Goal: Information Seeking & Learning: Learn about a topic

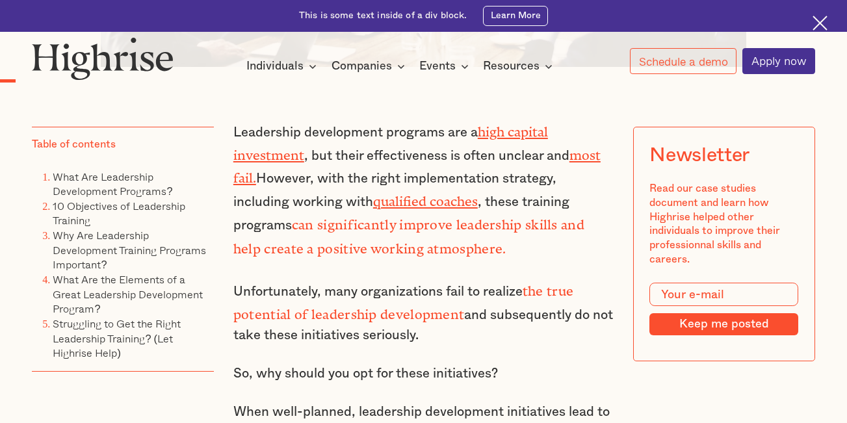
scroll to position [875, 0]
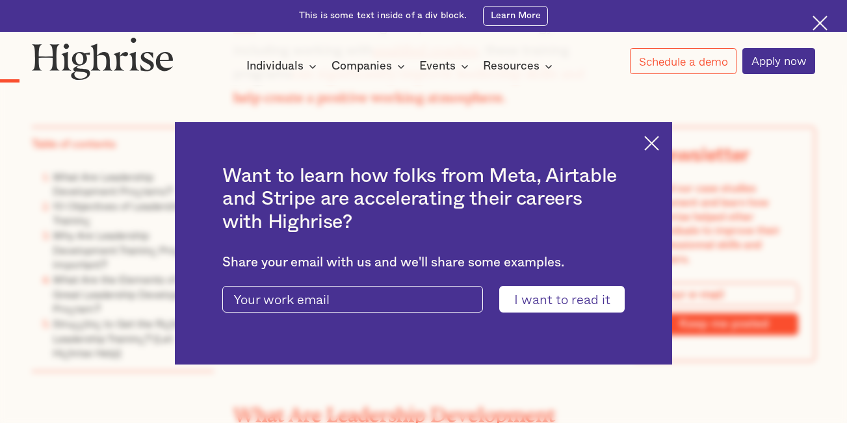
click at [657, 147] on img at bounding box center [651, 143] width 15 height 15
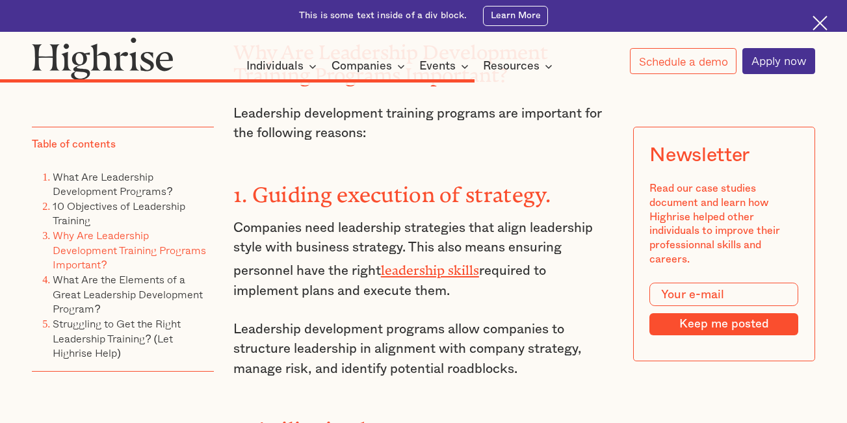
scroll to position [6498, 0]
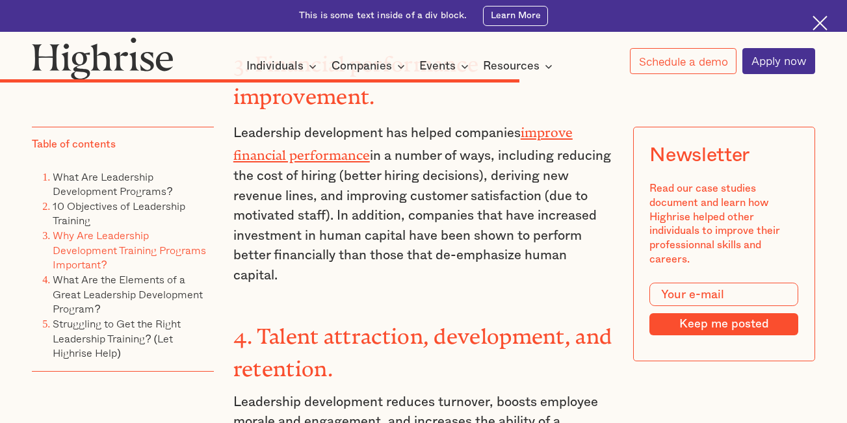
drag, startPoint x: 856, startPoint y: 276, endPoint x: 832, endPoint y: 354, distance: 81.6
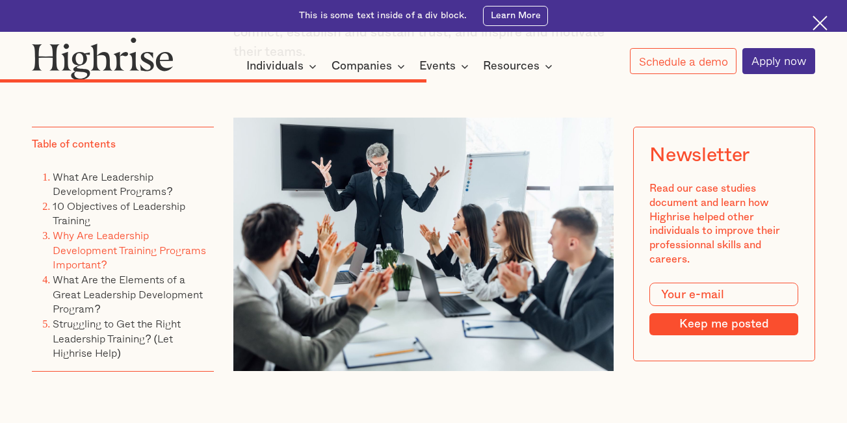
scroll to position [5429, 0]
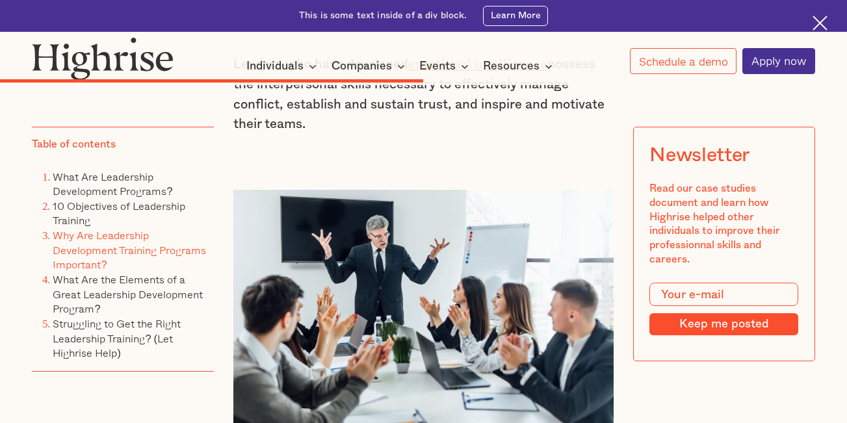
drag, startPoint x: 844, startPoint y: 214, endPoint x: 845, endPoint y: 187, distance: 27.3
click at [845, 187] on div "Table of contents What Are Leadership Development Programs? 10 Objectives of Le…" at bounding box center [423, 15] width 847 height 9203
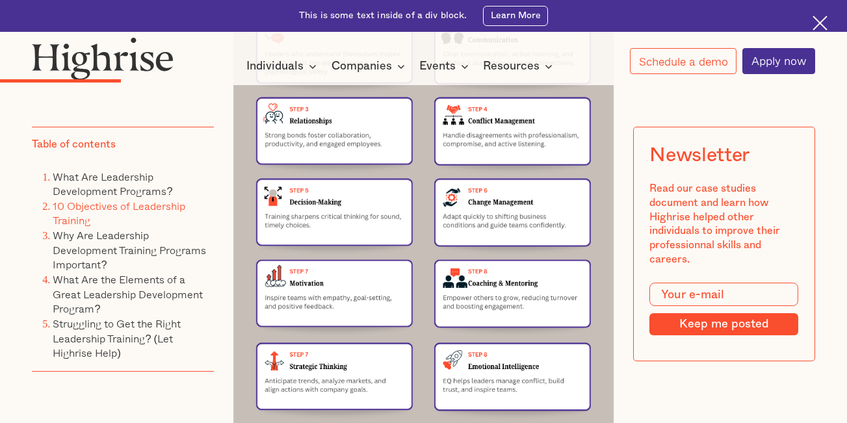
scroll to position [2125, 0]
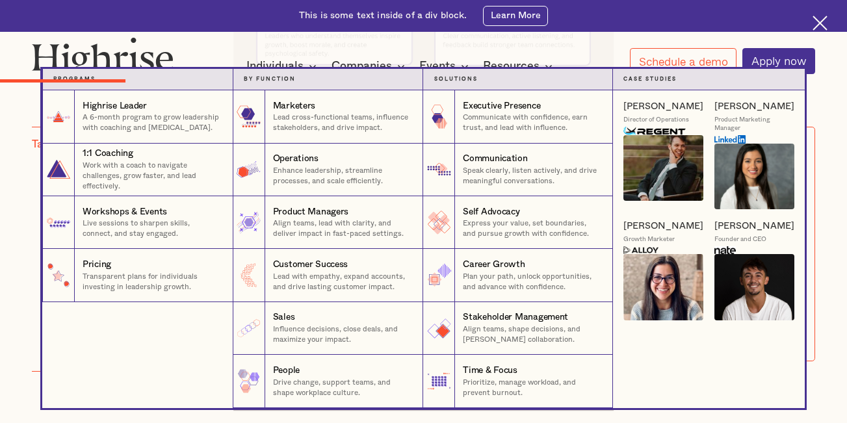
click at [309, 68] on icon at bounding box center [313, 66] width 16 height 16
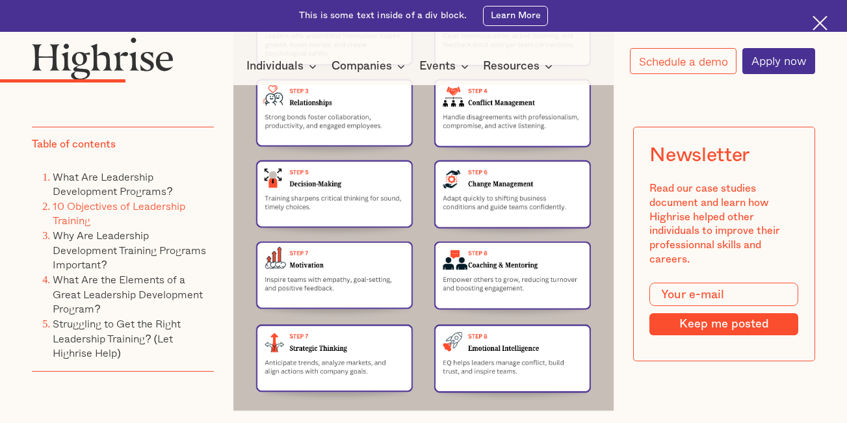
click at [311, 67] on icon at bounding box center [313, 66] width 16 height 16
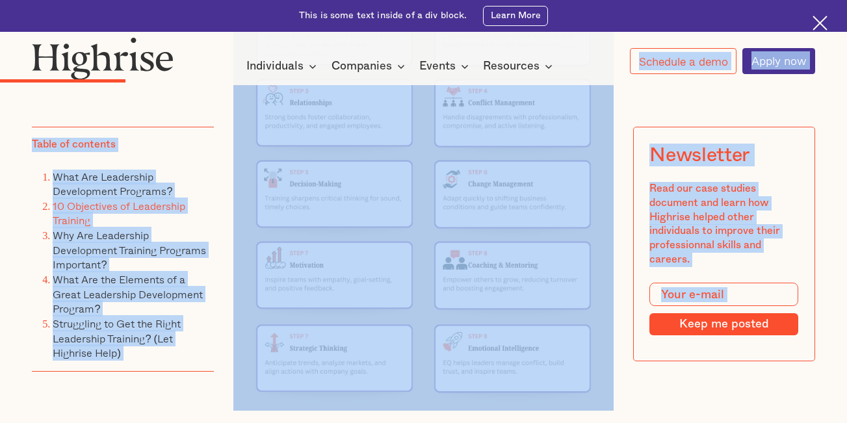
drag, startPoint x: 296, startPoint y: 73, endPoint x: 265, endPoint y: 88, distance: 34.3
copy body "Schedule a demo Apply now Want to learn how folks from Meta, Airtable and Strip…"
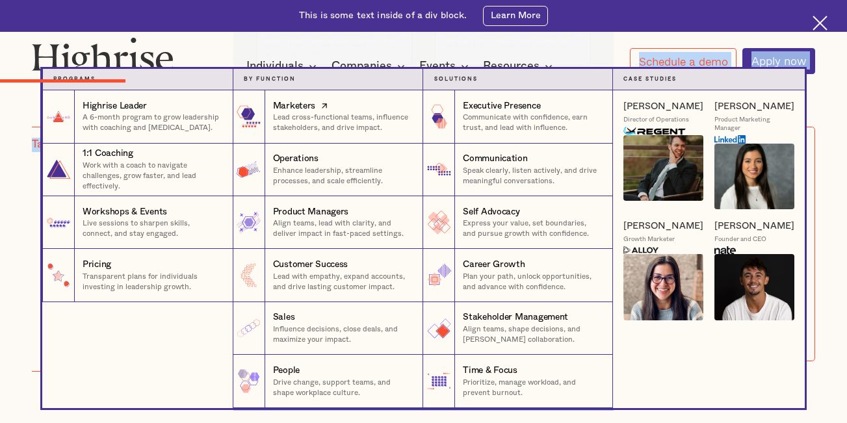
click at [328, 91] on link "Marketers Lead cross-functional teams, influence stakeholders, and drive impact…" at bounding box center [328, 116] width 190 height 53
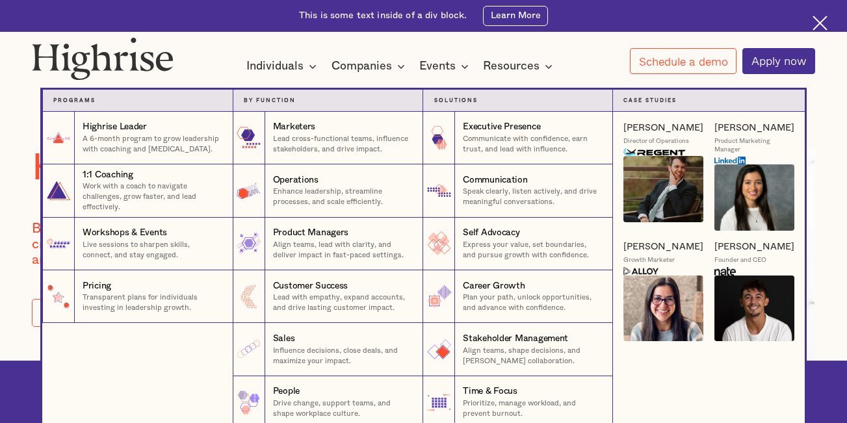
click at [309, 70] on nav "Programs 1 Highrise Leader A 6-month program to grow leadership with coaching a…" at bounding box center [424, 249] width 780 height 360
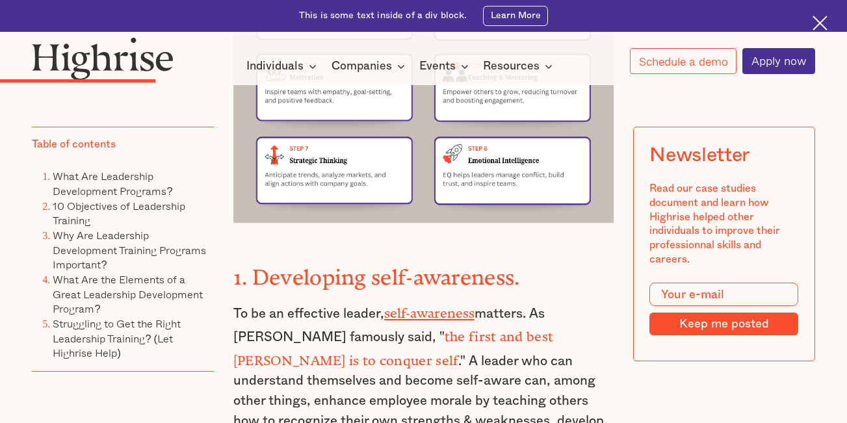
click at [311, 67] on icon at bounding box center [313, 66] width 16 height 16
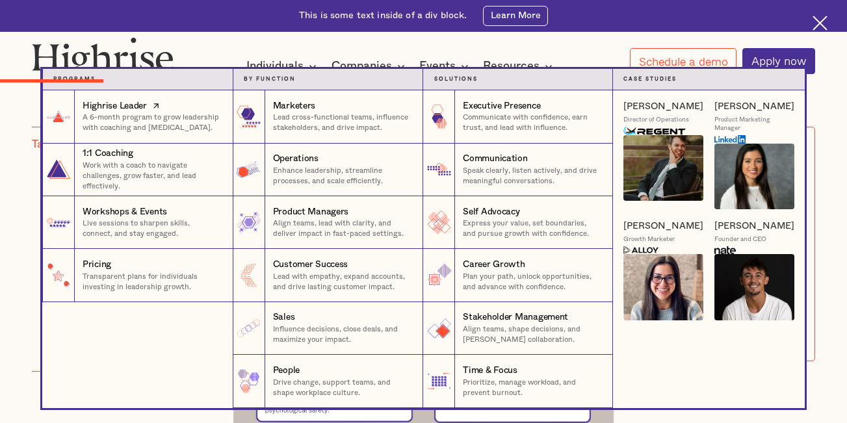
drag, startPoint x: 311, startPoint y: 67, endPoint x: 147, endPoint y: 102, distance: 167.5
click at [246, 74] on div "Individuals Programs 1 Highrise Leader A 6-month program to grow leadership wit…" at bounding box center [283, 65] width 74 height 17
click at [152, 108] on icon at bounding box center [155, 106] width 13 height 16
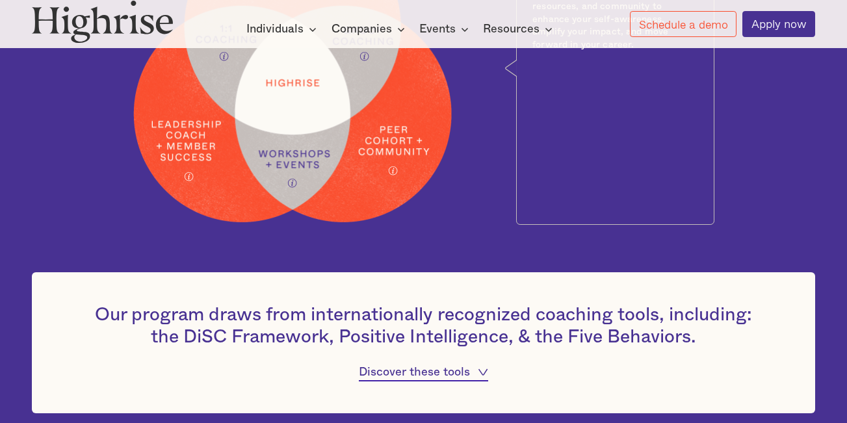
scroll to position [590, 0]
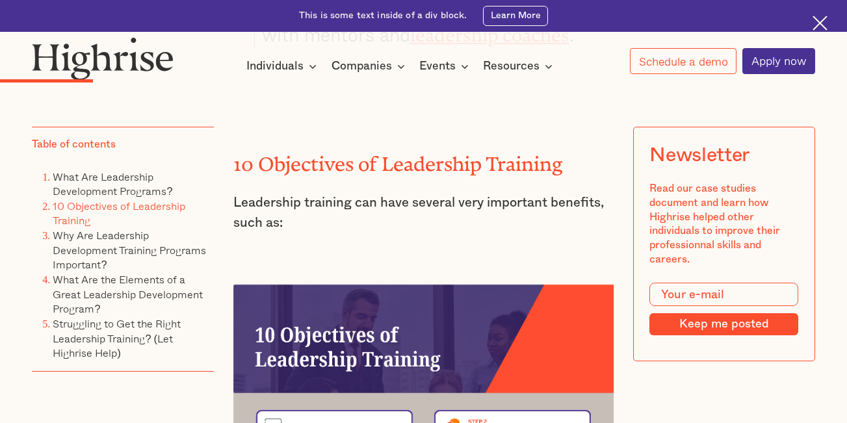
scroll to position [1732, 0]
